Goal: Check status: Check status

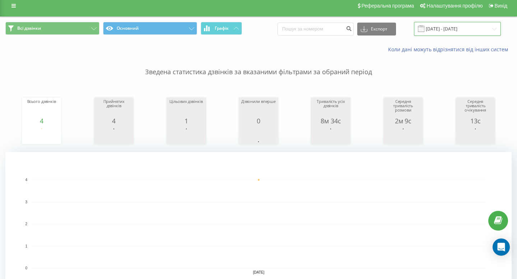
click at [455, 34] on input "[DATE] - [DATE]" at bounding box center [457, 29] width 87 height 14
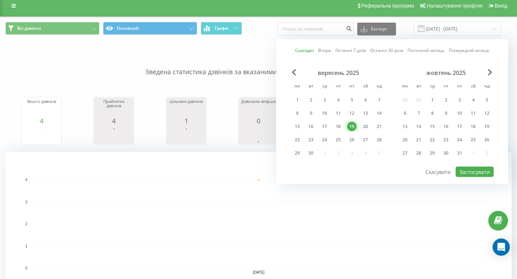
click at [349, 129] on div "19" at bounding box center [351, 126] width 9 height 9
click at [467, 170] on button "Застосувати" at bounding box center [475, 172] width 38 height 10
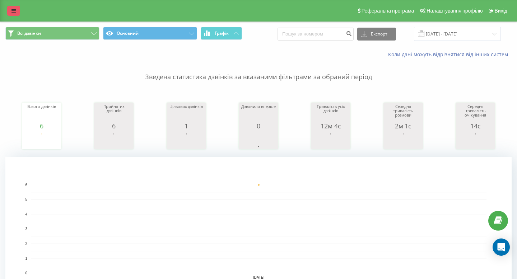
click at [13, 7] on link at bounding box center [13, 11] width 13 height 10
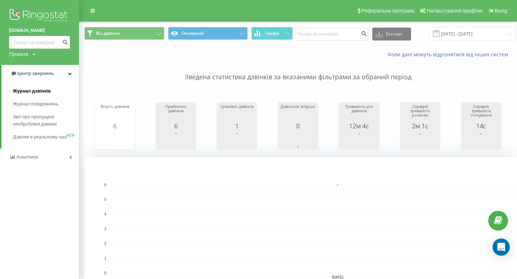
click at [52, 85] on link "Журнал дзвінків" at bounding box center [46, 91] width 66 height 13
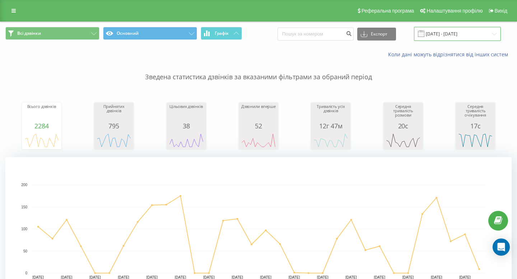
click at [465, 30] on input "[DATE] - [DATE]" at bounding box center [457, 34] width 87 height 14
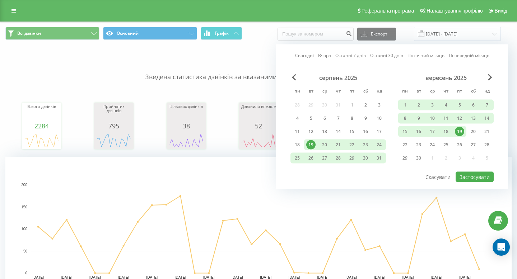
click at [460, 130] on div "19" at bounding box center [459, 131] width 9 height 9
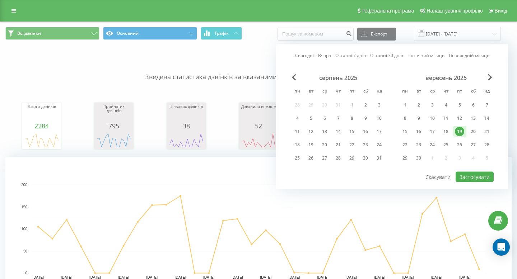
click at [472, 165] on div "вересень 2025 пн вт ср чт пт сб нд 1 2 3 4 5 6 7 8 9 10 11 12 13 14 15 16 17 18…" at bounding box center [446, 120] width 96 height 92
click at [470, 172] on button "Застосувати" at bounding box center [475, 177] width 38 height 10
type input "[DATE] - [DATE]"
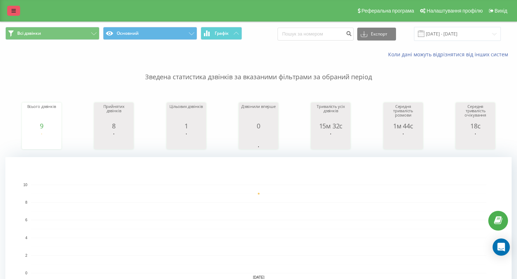
click at [16, 14] on link at bounding box center [13, 11] width 13 height 10
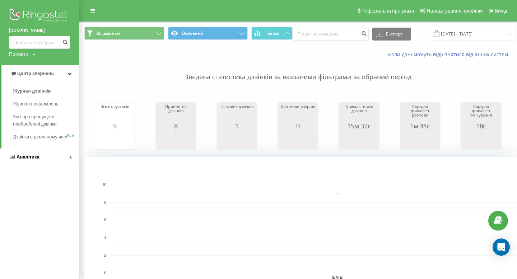
click at [38, 157] on link "Аналiтика" at bounding box center [39, 157] width 79 height 17
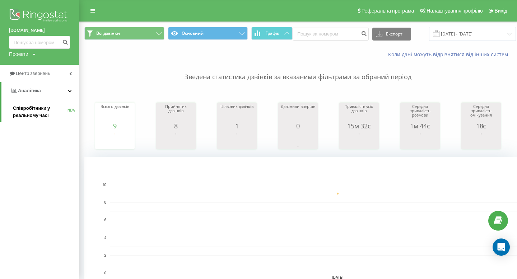
click at [58, 109] on span "Співробітники у реальному часі" at bounding box center [40, 112] width 55 height 14
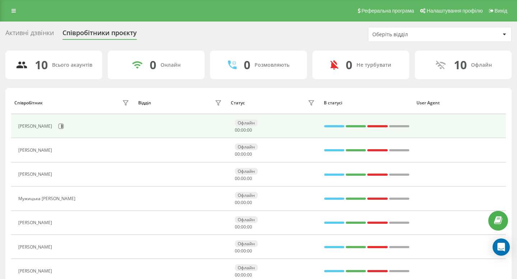
click at [96, 122] on div "Ясинський Володимир Вікторович" at bounding box center [74, 126] width 113 height 12
click at [66, 123] on button at bounding box center [61, 126] width 11 height 11
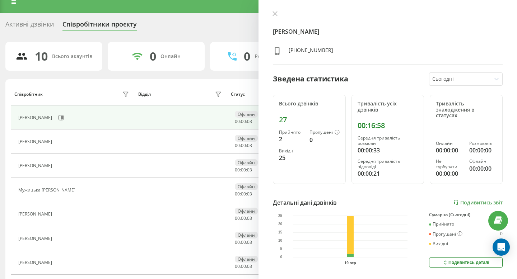
scroll to position [9, 0]
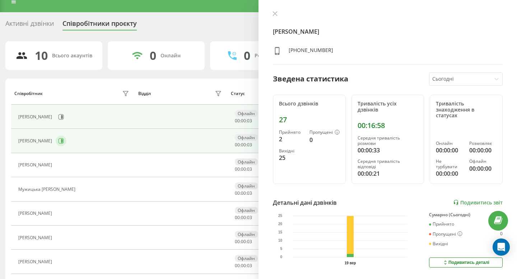
click at [66, 143] on button at bounding box center [61, 141] width 11 height 11
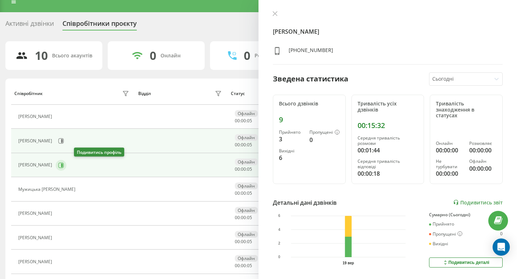
click at [64, 167] on icon at bounding box center [61, 166] width 6 height 6
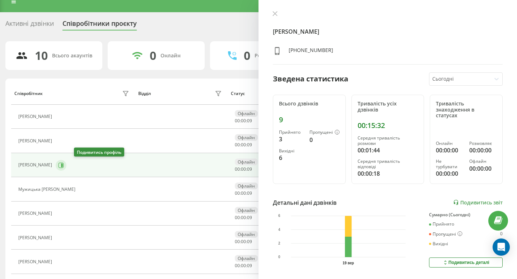
click at [64, 166] on icon at bounding box center [61, 166] width 6 height 6
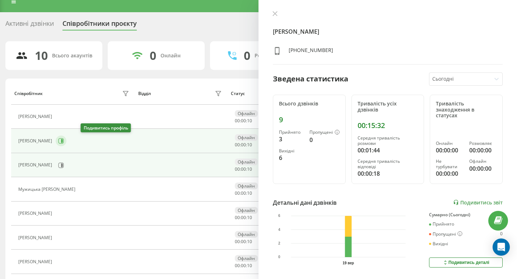
click at [66, 144] on button at bounding box center [61, 141] width 11 height 11
click at [64, 166] on icon at bounding box center [61, 165] width 5 height 5
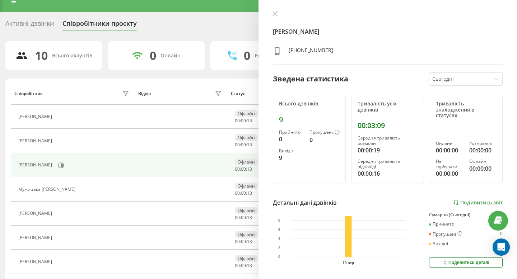
scroll to position [22, 0]
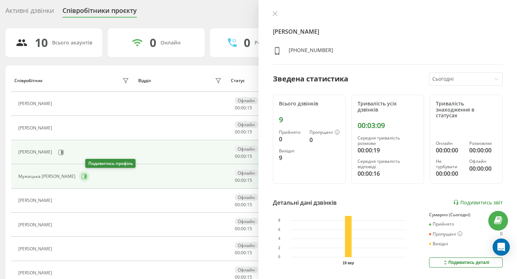
click at [87, 179] on icon at bounding box center [84, 176] width 5 height 5
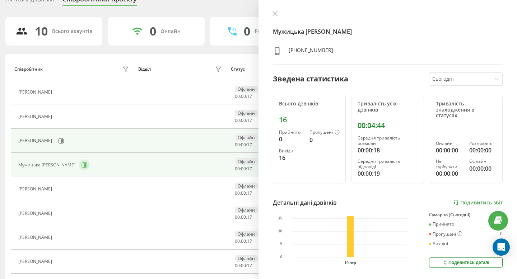
scroll to position [37, 0]
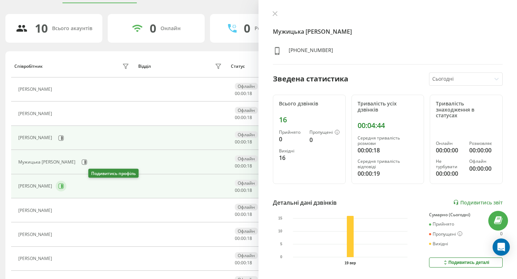
click at [64, 187] on icon at bounding box center [61, 186] width 5 height 5
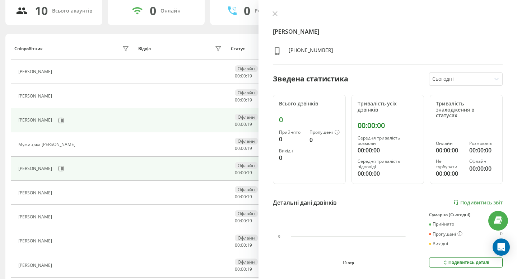
scroll to position [55, 0]
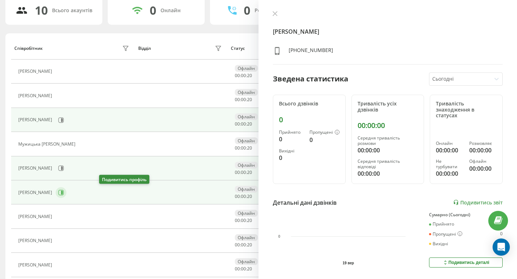
click at [66, 192] on button at bounding box center [61, 192] width 11 height 11
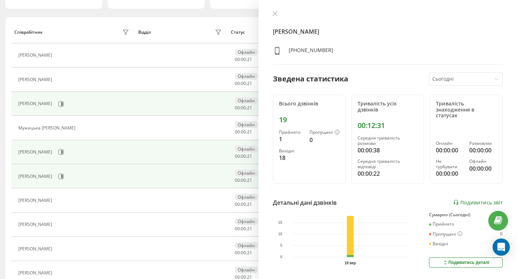
scroll to position [71, 0]
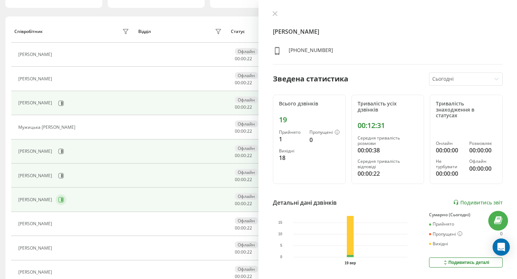
click at [66, 200] on button at bounding box center [61, 200] width 11 height 11
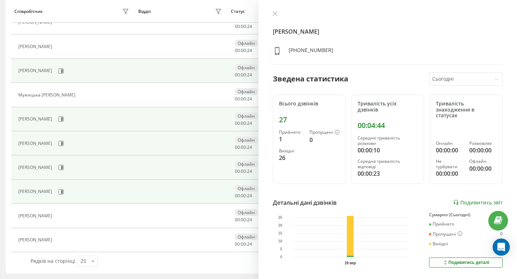
scroll to position [103, 0]
click at [92, 204] on td "Кузьменок Жанна Василівна" at bounding box center [73, 193] width 124 height 24
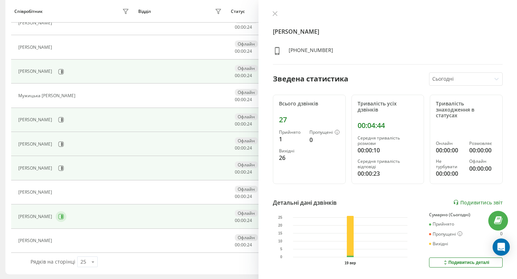
click at [64, 219] on icon at bounding box center [61, 216] width 5 height 5
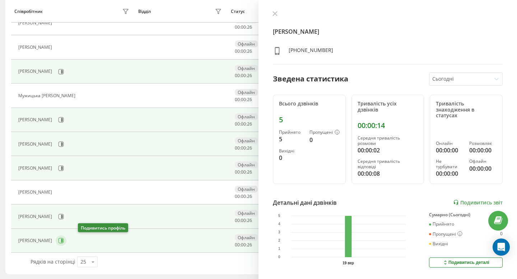
click at [64, 241] on icon at bounding box center [61, 241] width 6 height 6
click at [66, 220] on button at bounding box center [61, 216] width 11 height 11
click at [66, 241] on button at bounding box center [61, 241] width 11 height 11
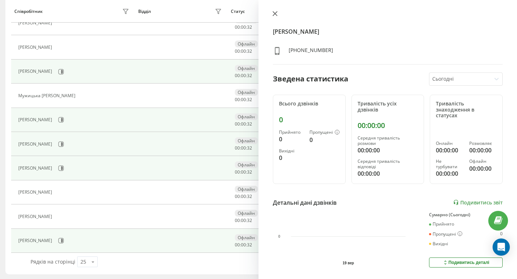
click at [276, 11] on icon at bounding box center [275, 13] width 4 height 4
